Goal: Task Accomplishment & Management: Use online tool/utility

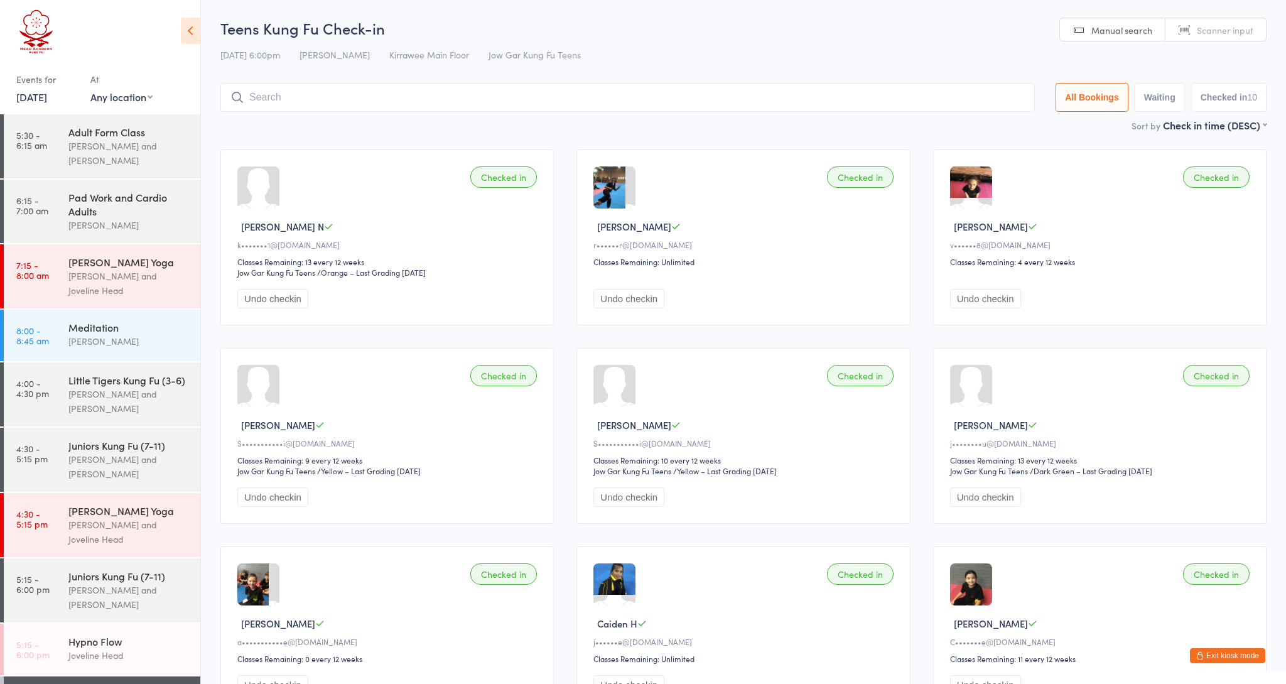
scroll to position [239, 0]
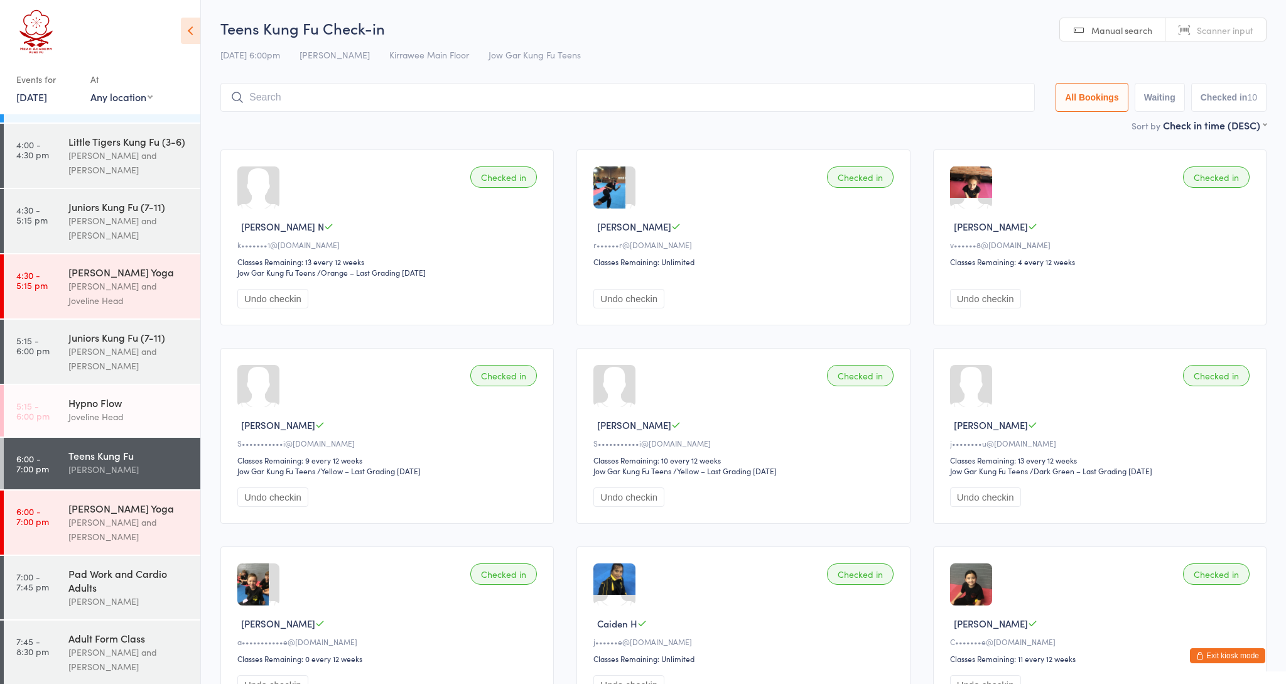
click at [968, 595] on img at bounding box center [971, 584] width 42 height 42
click at [963, 595] on img at bounding box center [971, 584] width 42 height 42
click at [969, 630] on span "[PERSON_NAME]" at bounding box center [991, 623] width 74 height 13
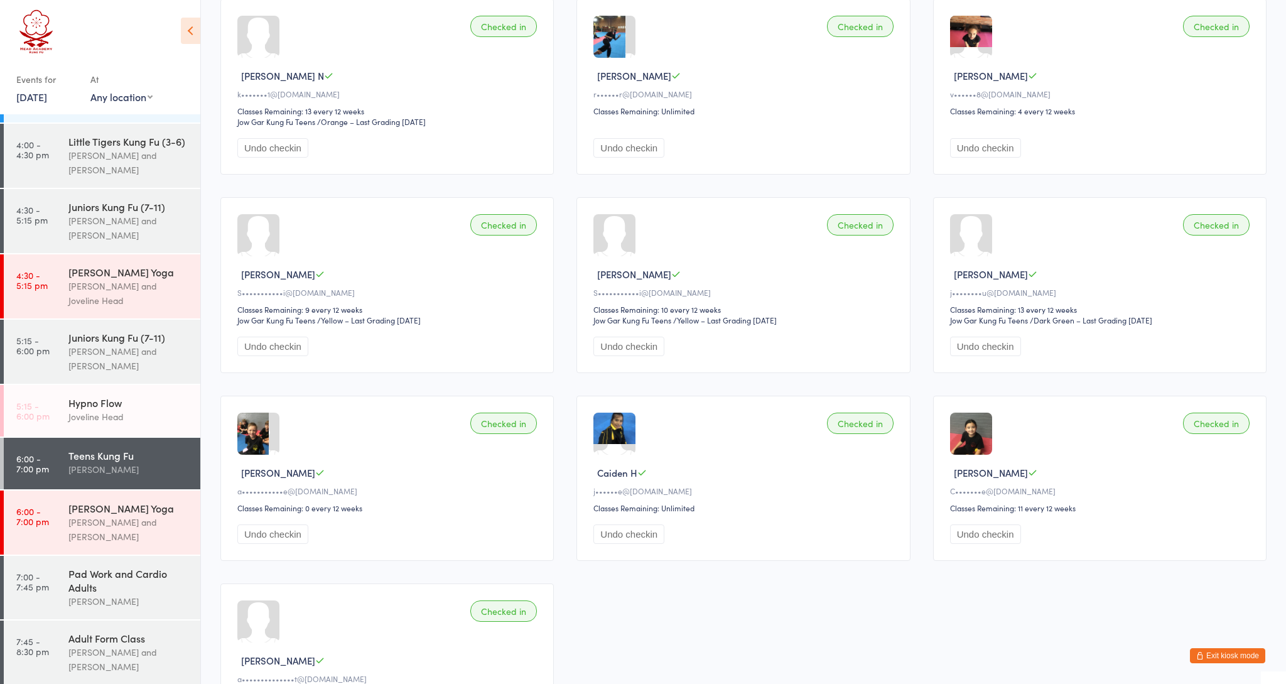
scroll to position [158, 0]
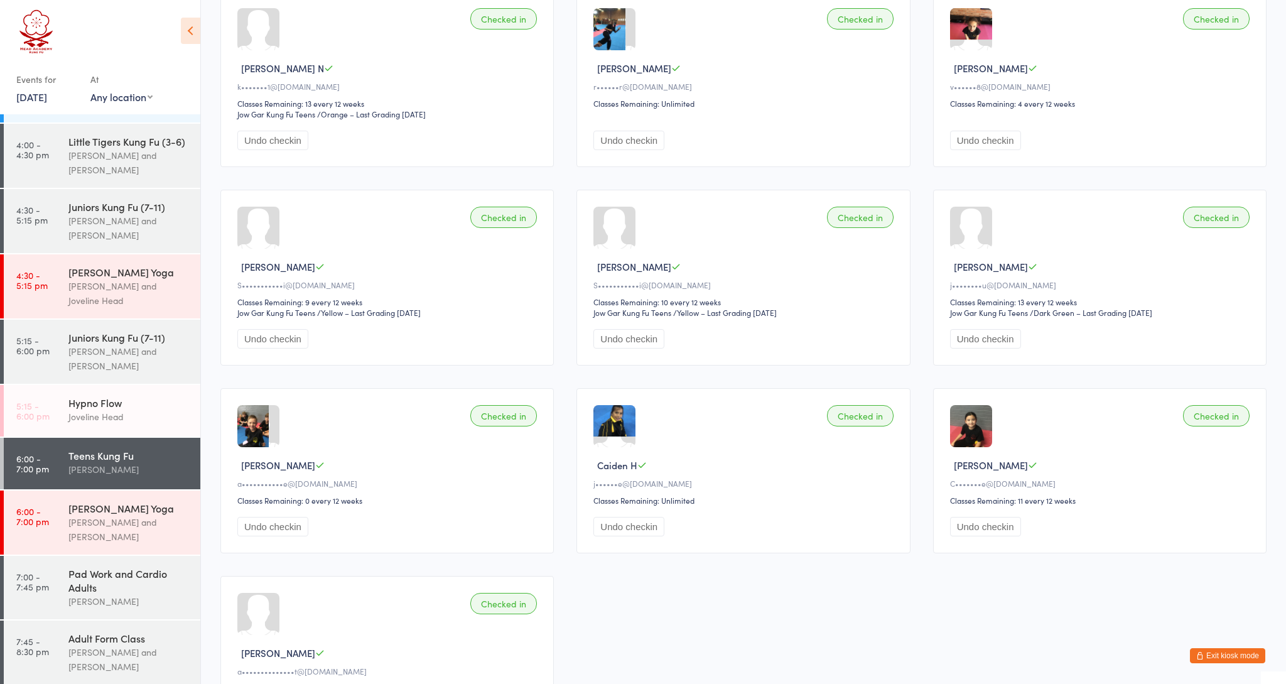
click at [1138, 460] on div "Checked in [PERSON_NAME] M C•••••••e@[DOMAIN_NAME] Classes Remaining: 11 every …" at bounding box center [1099, 470] width 333 height 165
click at [978, 443] on img at bounding box center [971, 426] width 42 height 42
click at [138, 584] on div "Pad Work and Cardio Adults" at bounding box center [128, 578] width 121 height 28
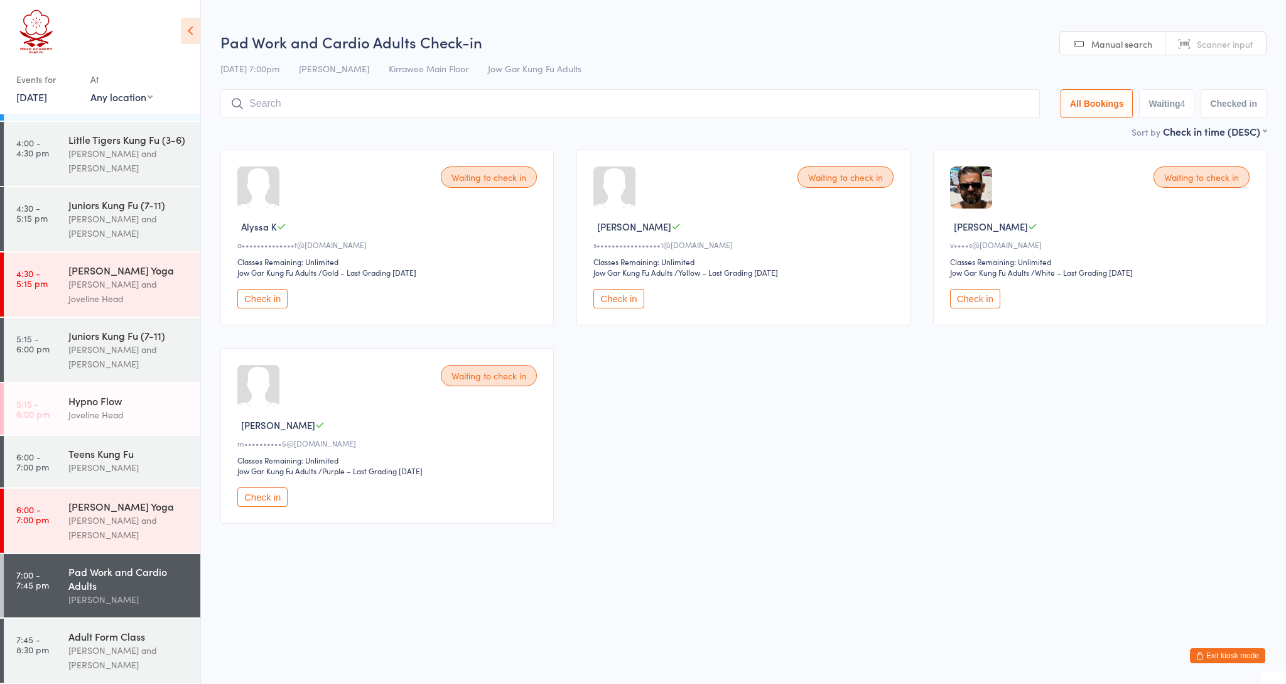
click at [277, 297] on button "Check in" at bounding box center [262, 298] width 50 height 19
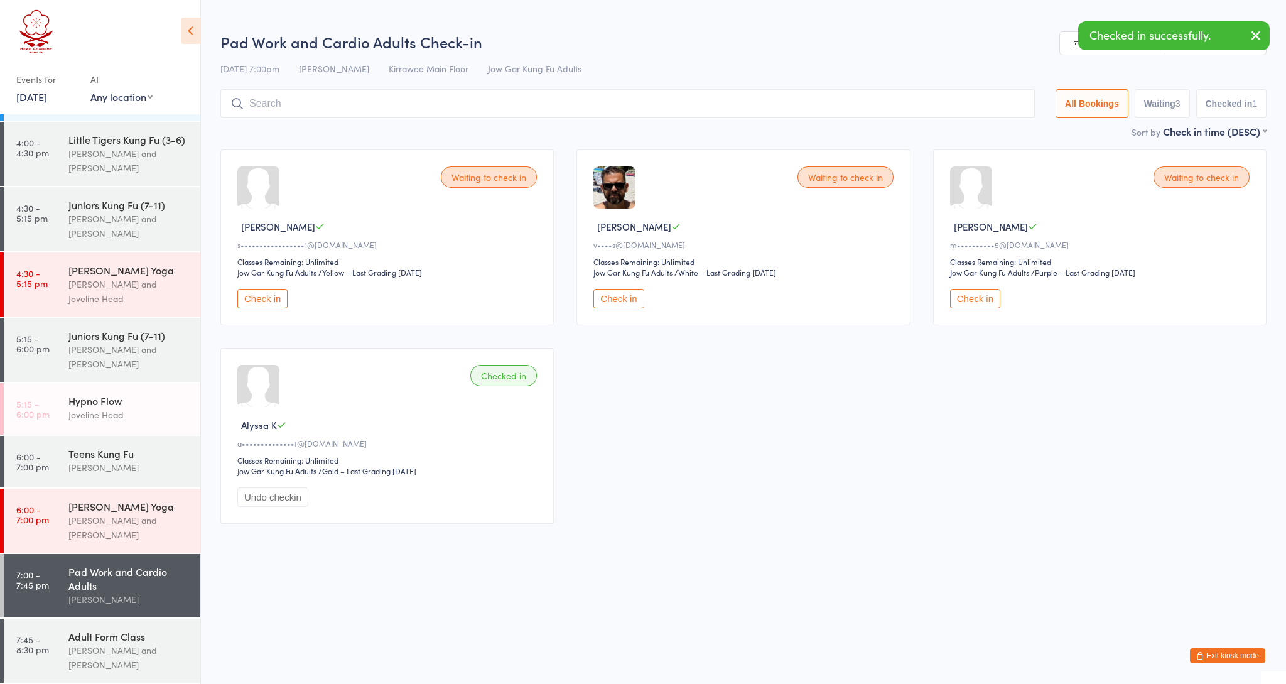
click at [623, 296] on button "Check in" at bounding box center [618, 298] width 50 height 19
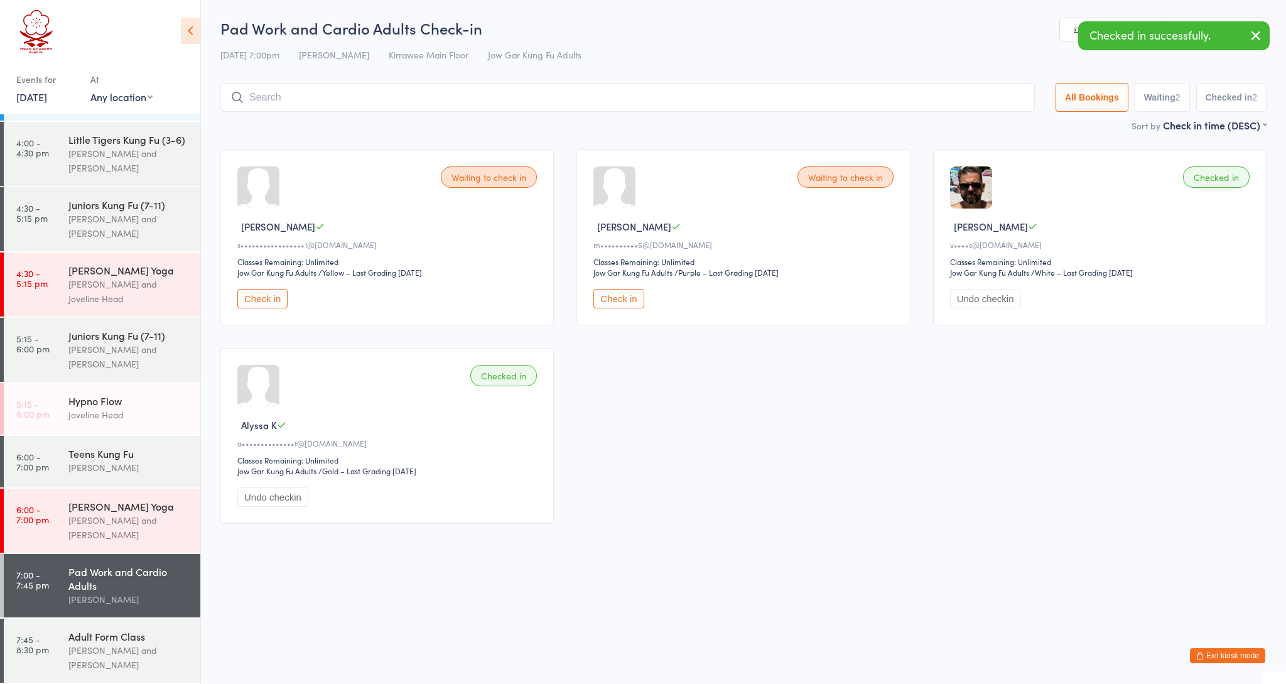
click at [987, 302] on button "Undo checkin" at bounding box center [985, 298] width 71 height 19
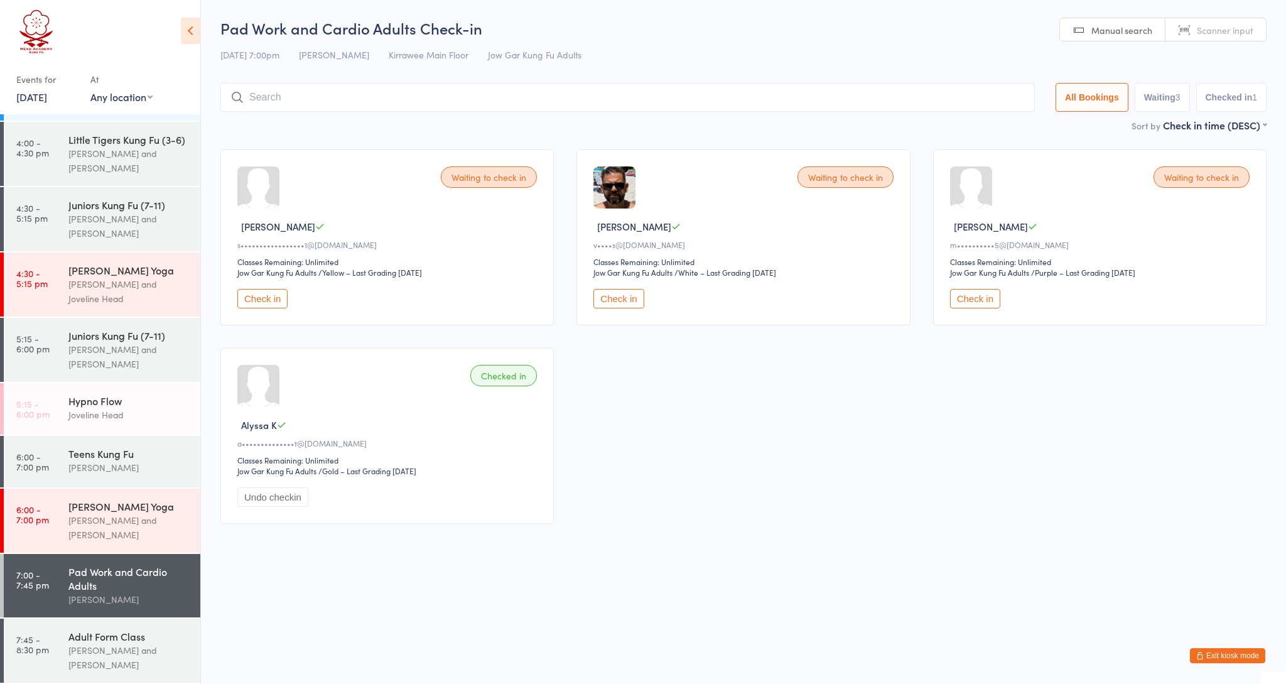
click at [959, 305] on button "Check in" at bounding box center [975, 298] width 50 height 19
click at [260, 97] on input "search" at bounding box center [627, 97] width 814 height 29
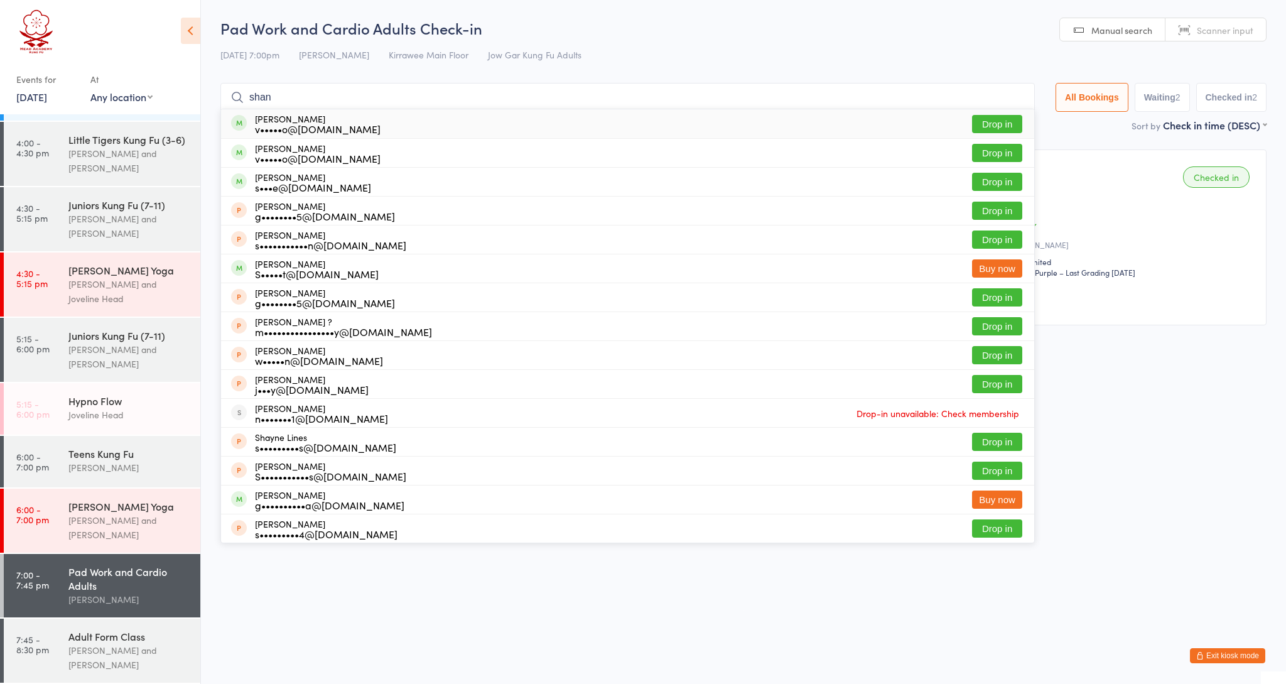
type input "shan"
click at [289, 129] on div "v•••••o@[DOMAIN_NAME]" at bounding box center [318, 129] width 126 height 10
type input "shan"
click at [305, 144] on div "[PERSON_NAME] v•••••o@[DOMAIN_NAME]" at bounding box center [318, 153] width 126 height 20
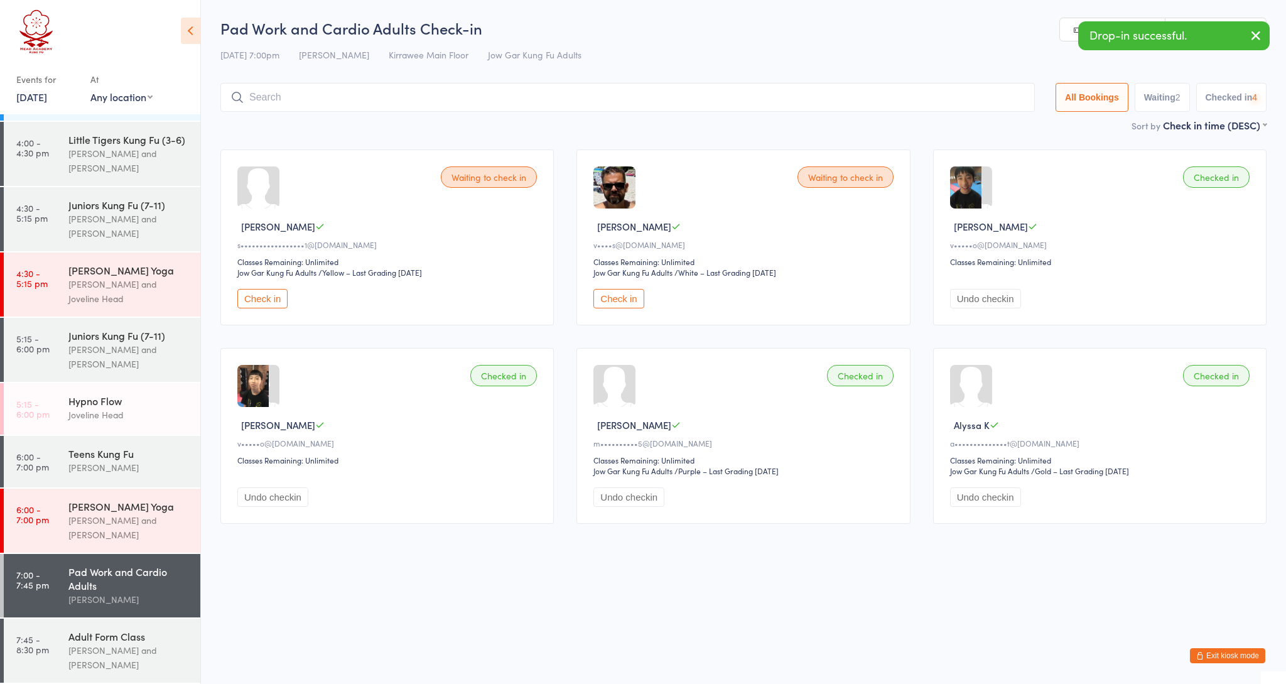
click at [280, 97] on input "search" at bounding box center [627, 97] width 814 height 29
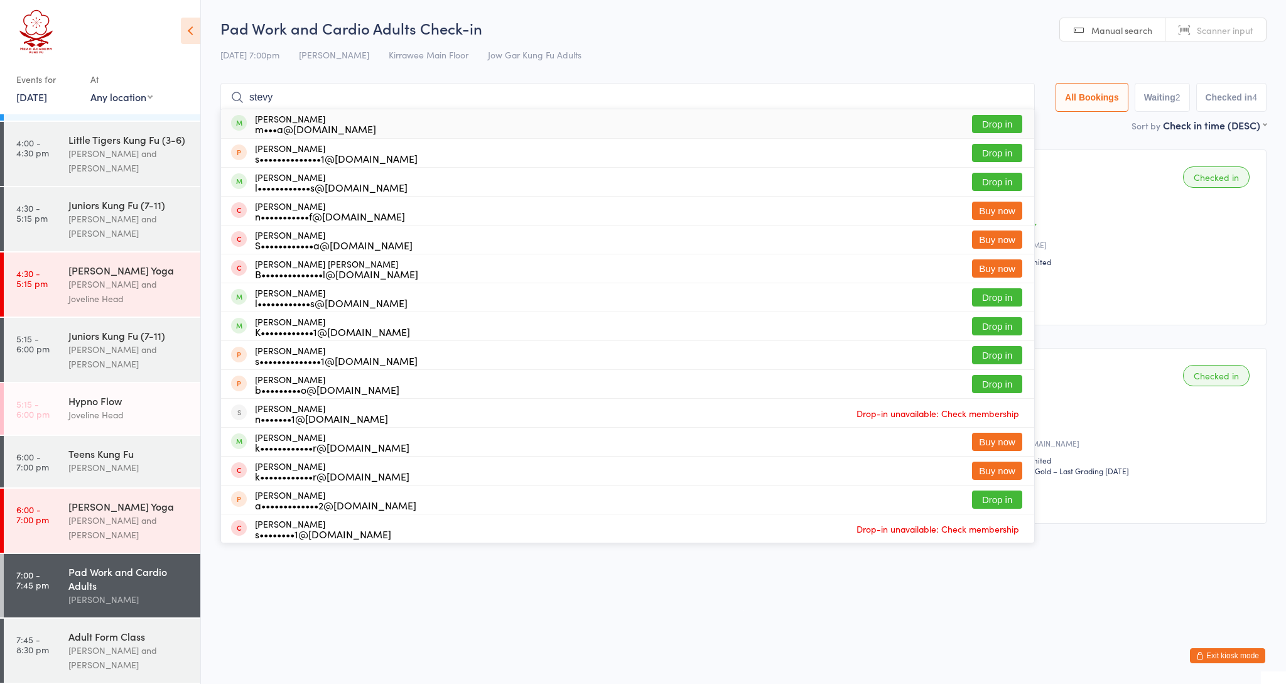
type input "[PERSON_NAME]"
drag, startPoint x: 280, startPoint y: 97, endPoint x: 347, endPoint y: 129, distance: 73.6
click at [347, 129] on div "m•••a@[DOMAIN_NAME]" at bounding box center [315, 129] width 121 height 10
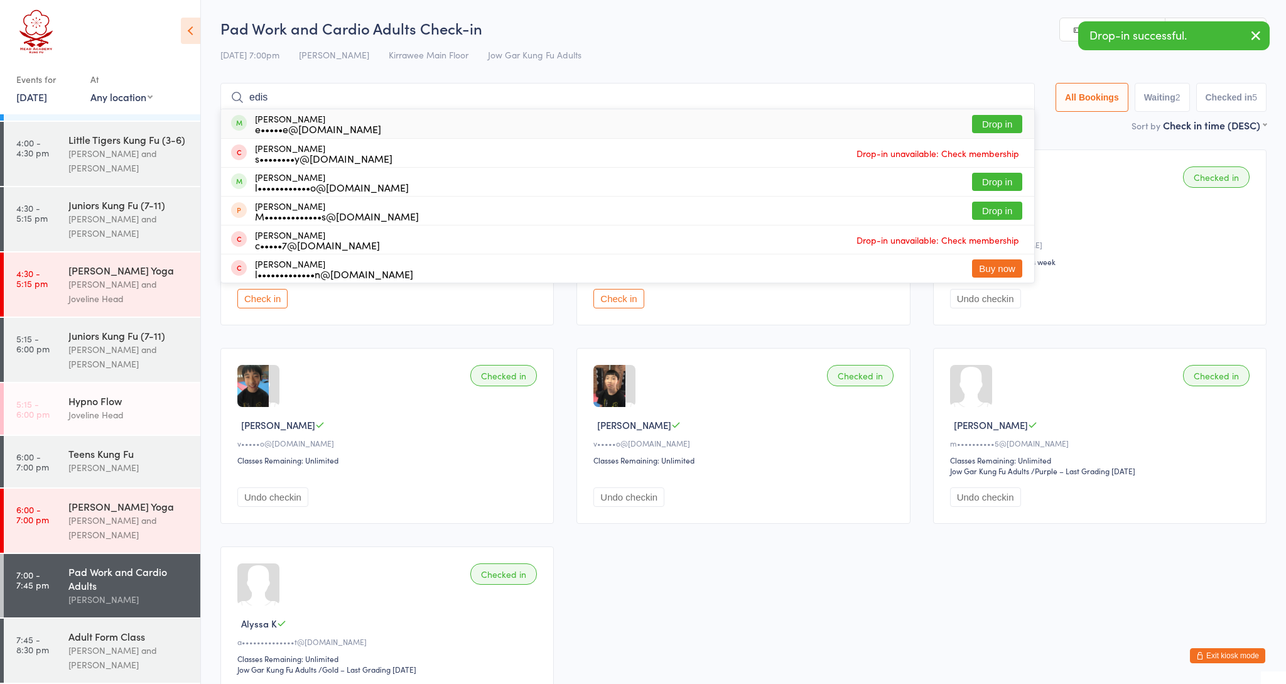
type input "edis"
click at [289, 116] on div "[PERSON_NAME] e•••••e@[DOMAIN_NAME]" at bounding box center [318, 124] width 126 height 20
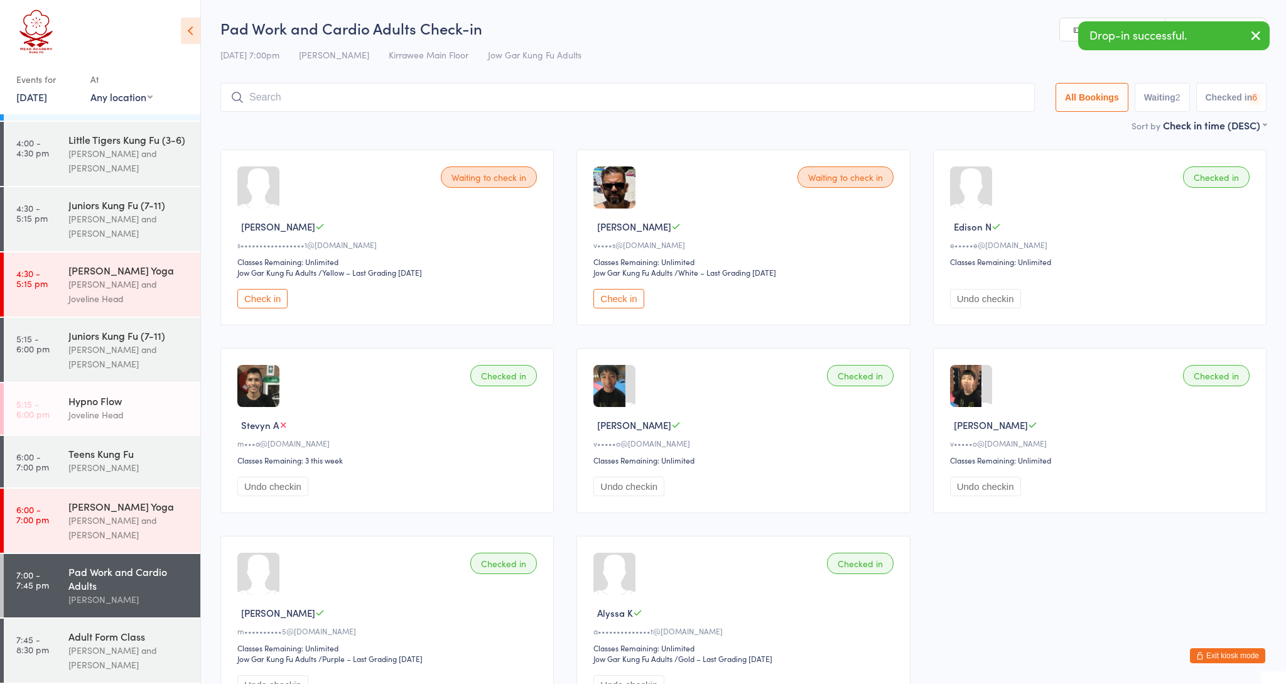
click at [286, 105] on input "search" at bounding box center [627, 97] width 814 height 29
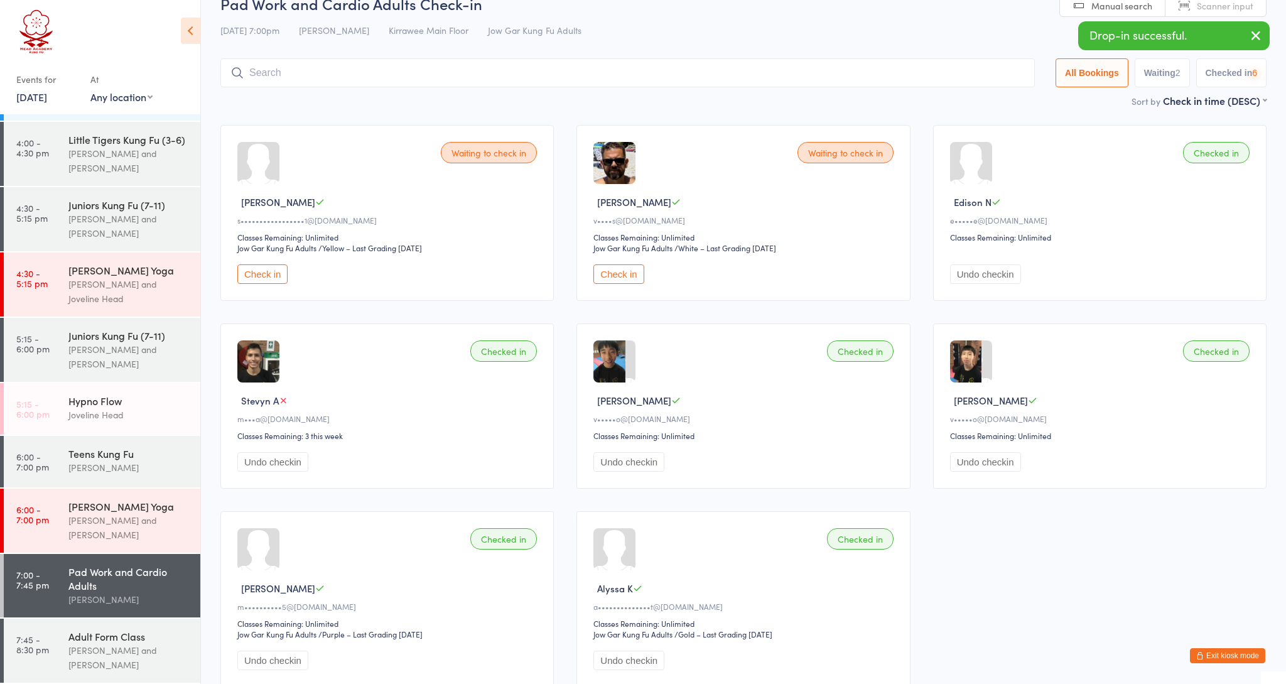
scroll to position [83, 0]
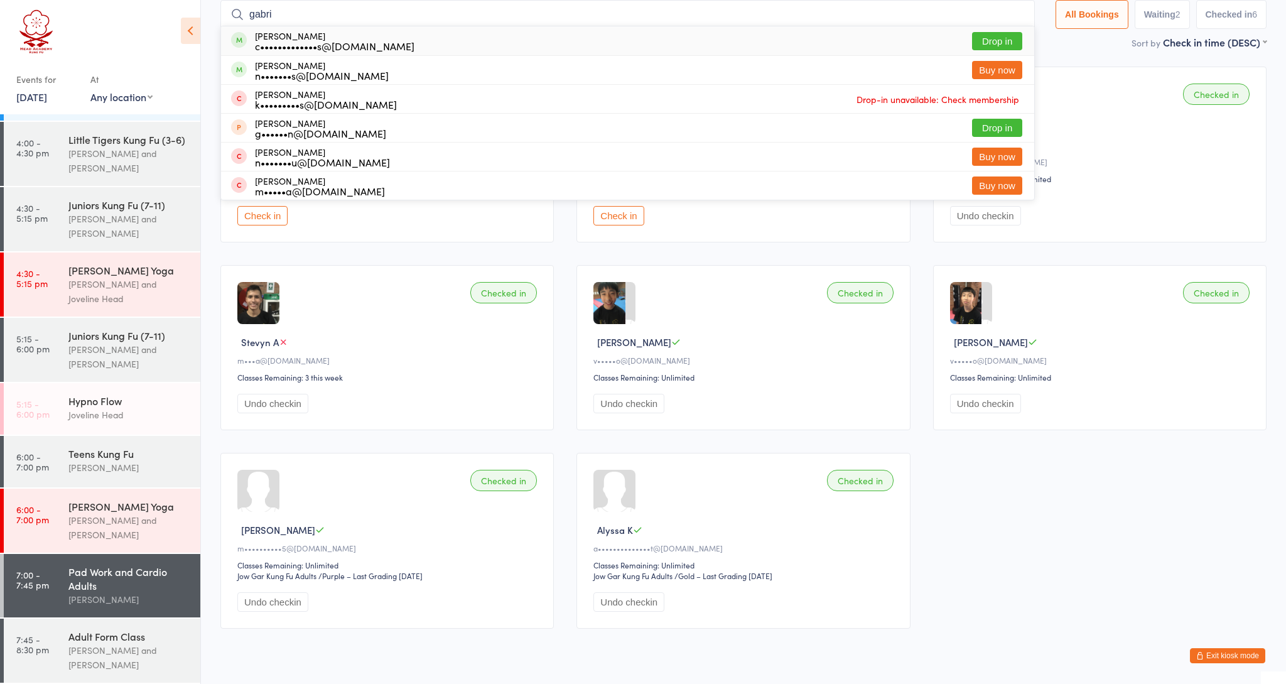
type input "Gabri"
drag, startPoint x: 297, startPoint y: 33, endPoint x: 337, endPoint y: 42, distance: 41.1
click at [337, 42] on div "c•••••••••••••s@[DOMAIN_NAME]" at bounding box center [334, 46] width 159 height 10
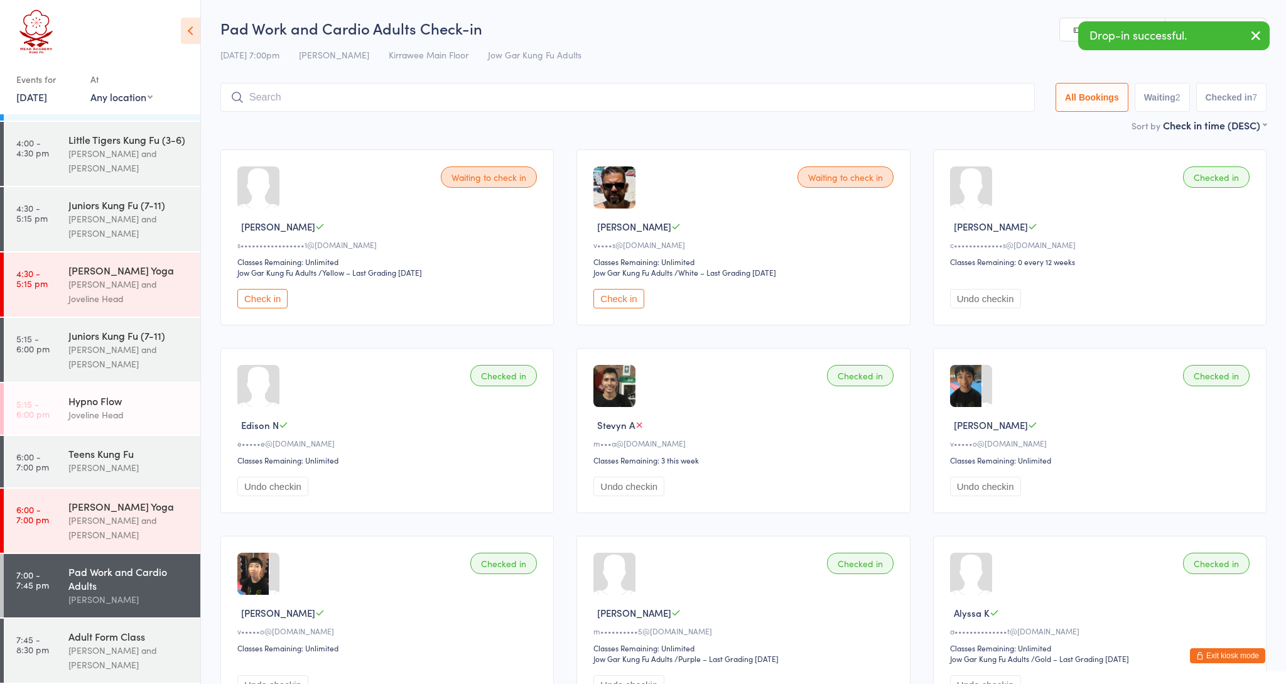
scroll to position [0, 0]
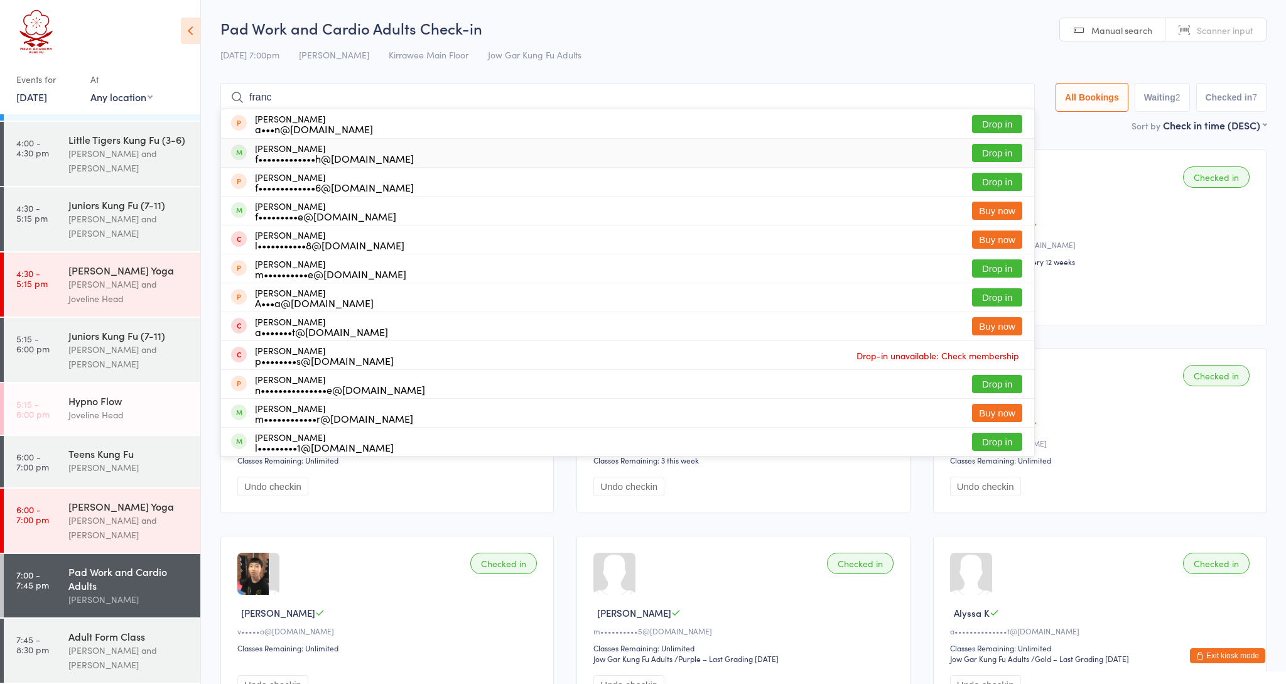
type input "franc"
click at [281, 144] on div "[PERSON_NAME] f•••••••••••••h@[DOMAIN_NAME]" at bounding box center [334, 153] width 159 height 20
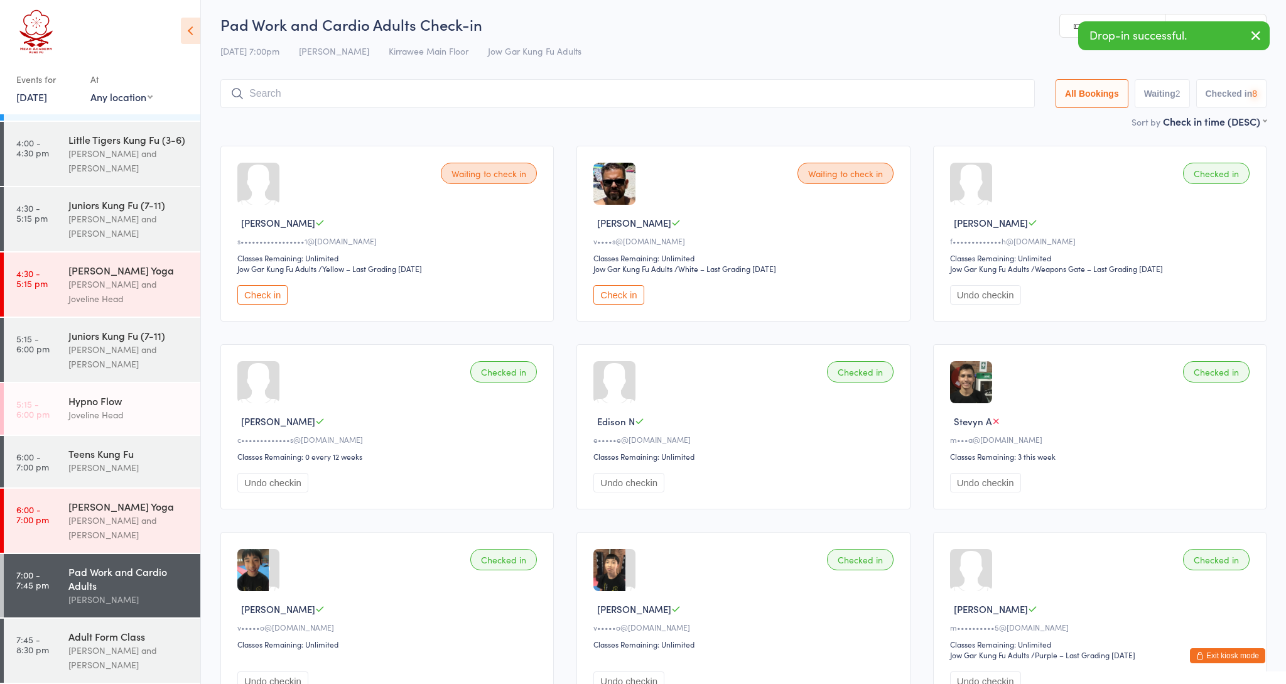
scroll to position [4, 0]
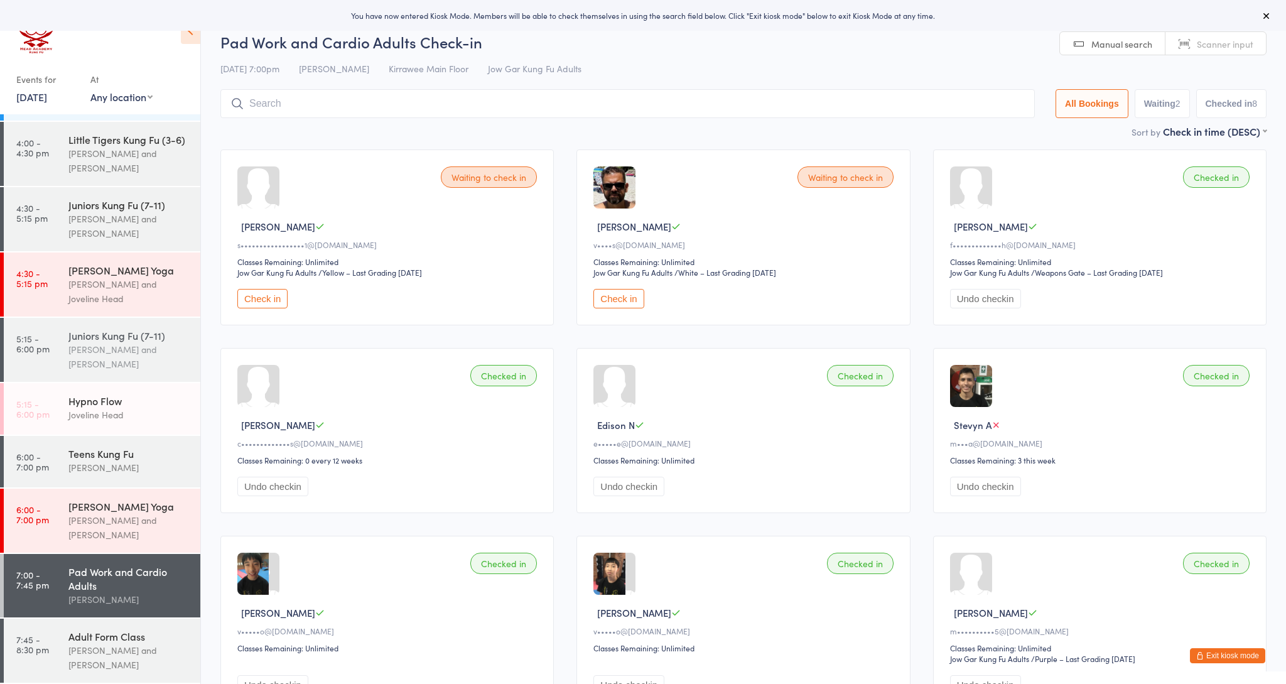
scroll to position [240, 0]
click at [83, 634] on div "Adult Form Class" at bounding box center [128, 636] width 121 height 14
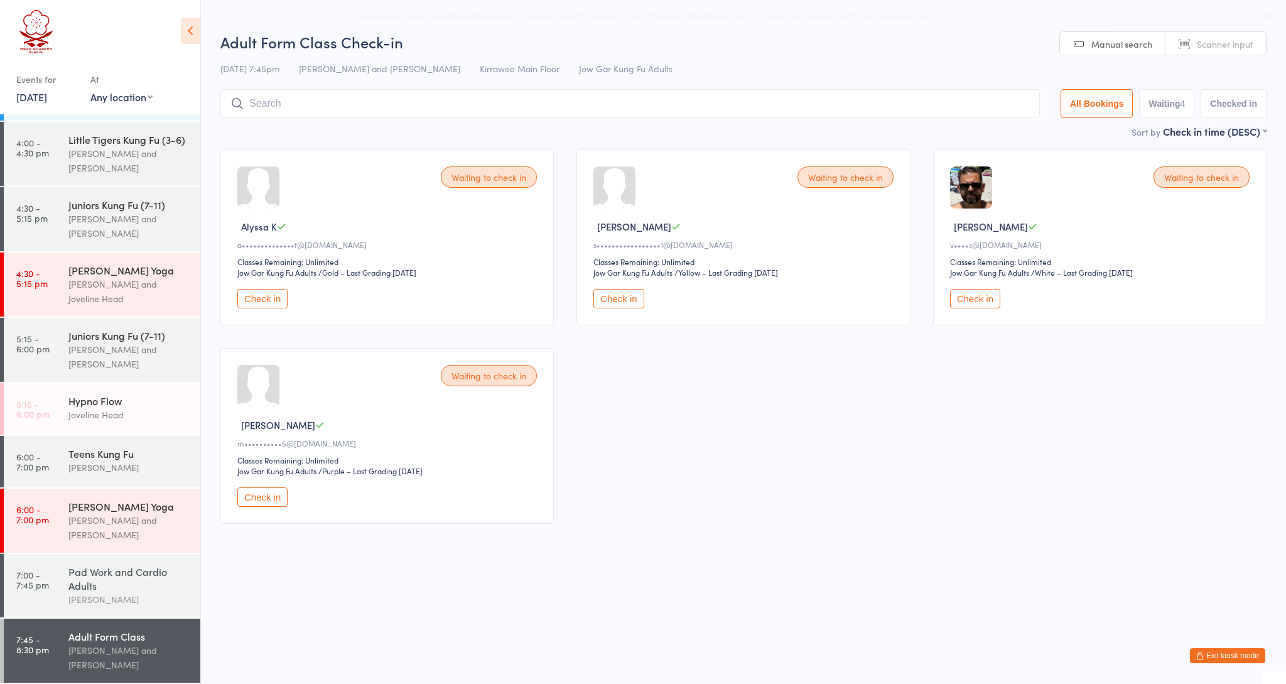
click at [84, 601] on div "[PERSON_NAME]" at bounding box center [128, 599] width 121 height 14
